Goal: Task Accomplishment & Management: Manage account settings

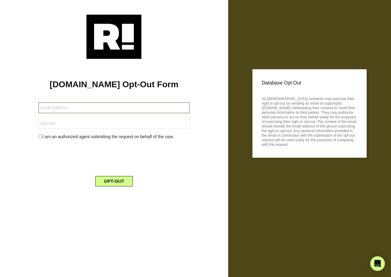
type input "[EMAIL_ADDRESS][DOMAIN_NAME]"
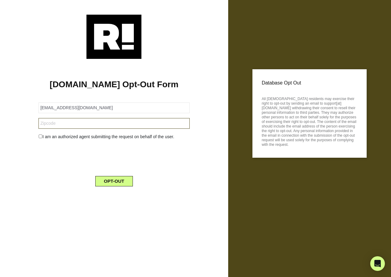
type input "86406"
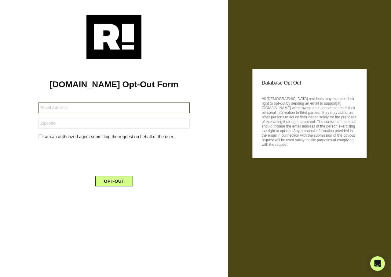
type input "rickieavaughn@gmail.com"
type input "38671"
type input "allen96744@gmail.com"
type input "97504"
